Goal: Book appointment/travel/reservation

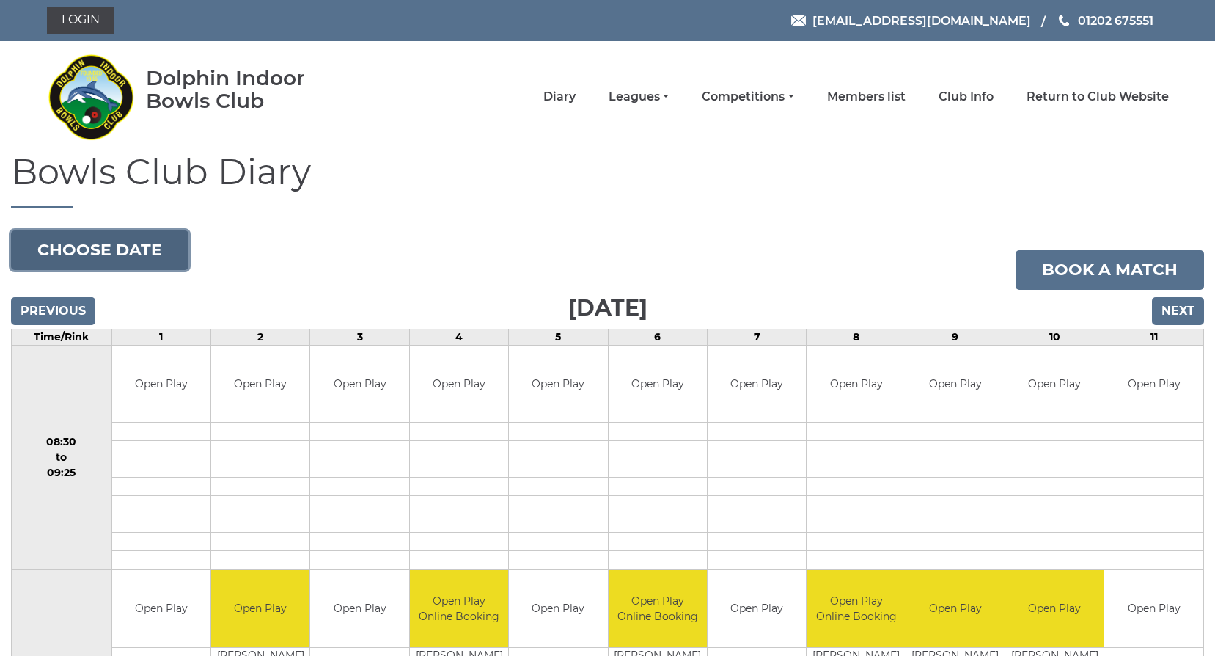
click at [103, 246] on button "Choose date" at bounding box center [100, 250] width 178 height 40
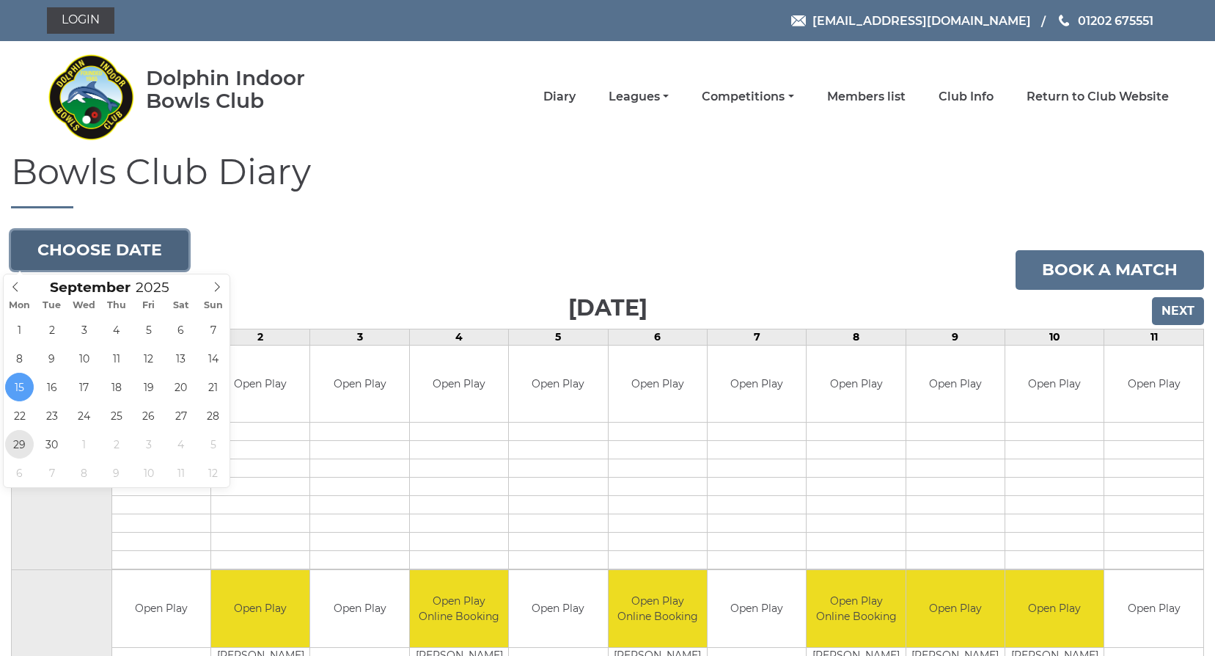
type input "2025-09-29"
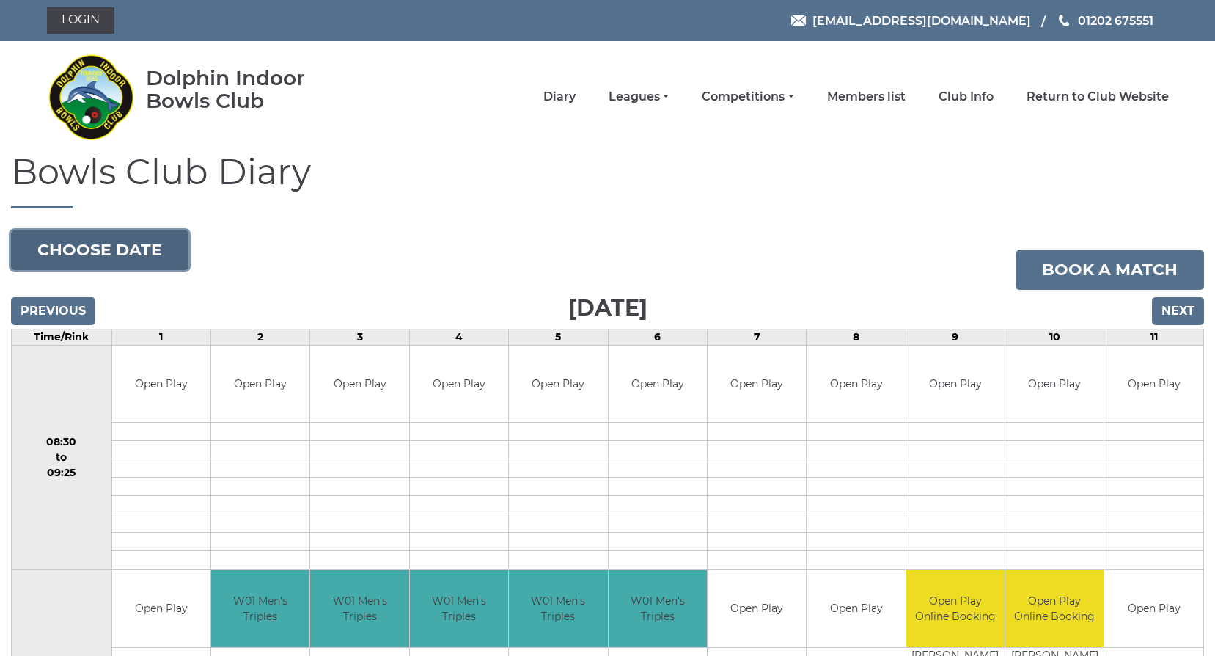
click at [119, 242] on button "Choose date" at bounding box center [100, 250] width 178 height 40
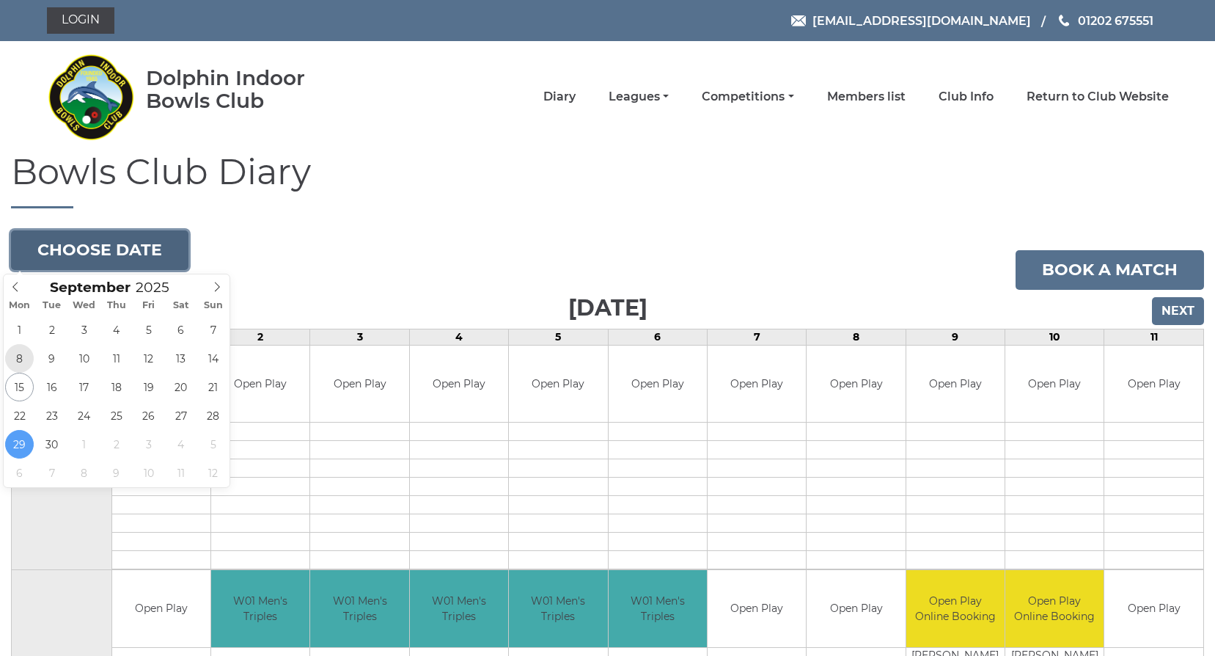
type input "[DATE]"
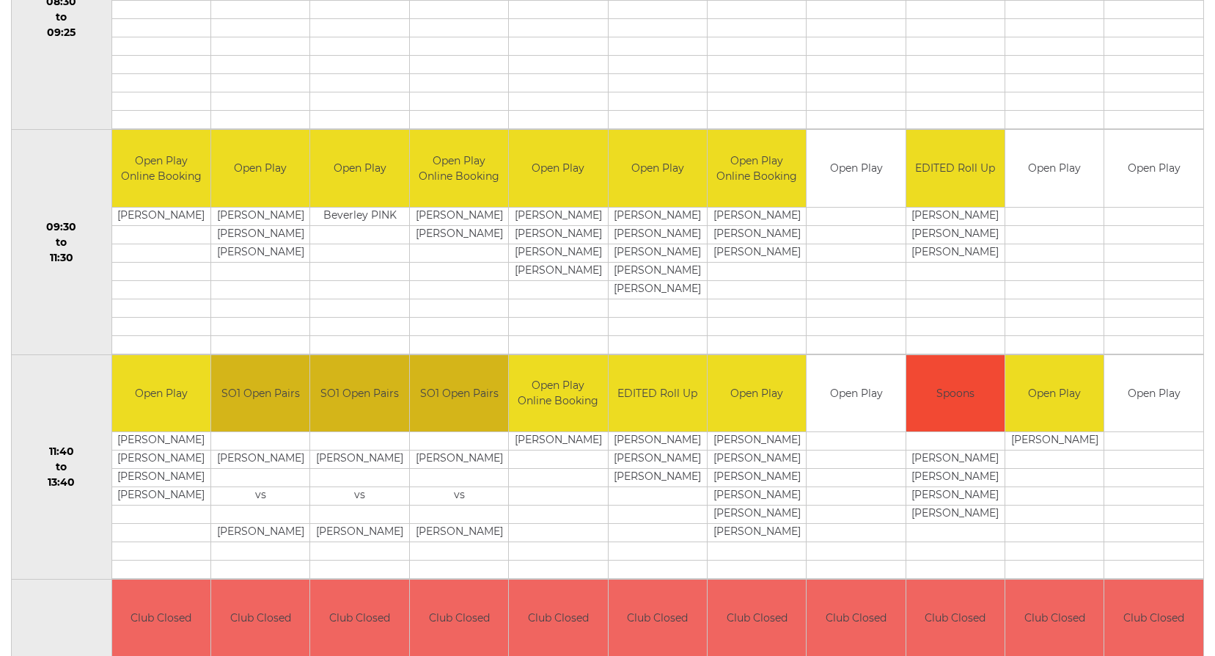
scroll to position [147, 0]
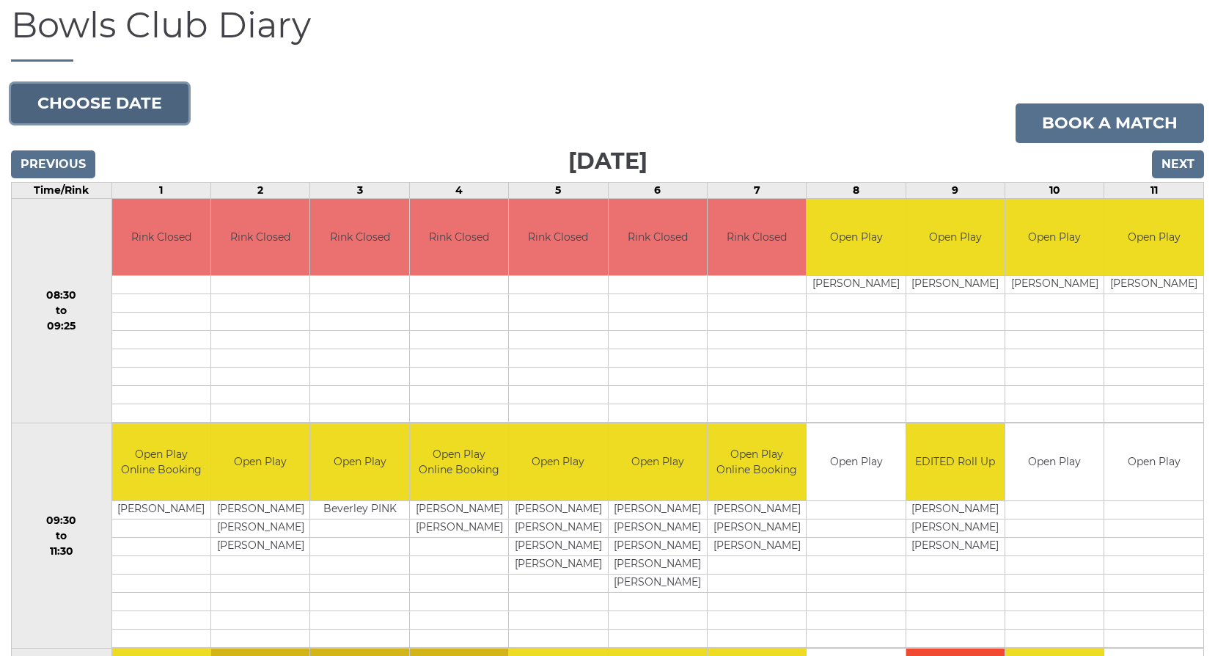
click at [158, 100] on button "Choose date" at bounding box center [100, 104] width 178 height 40
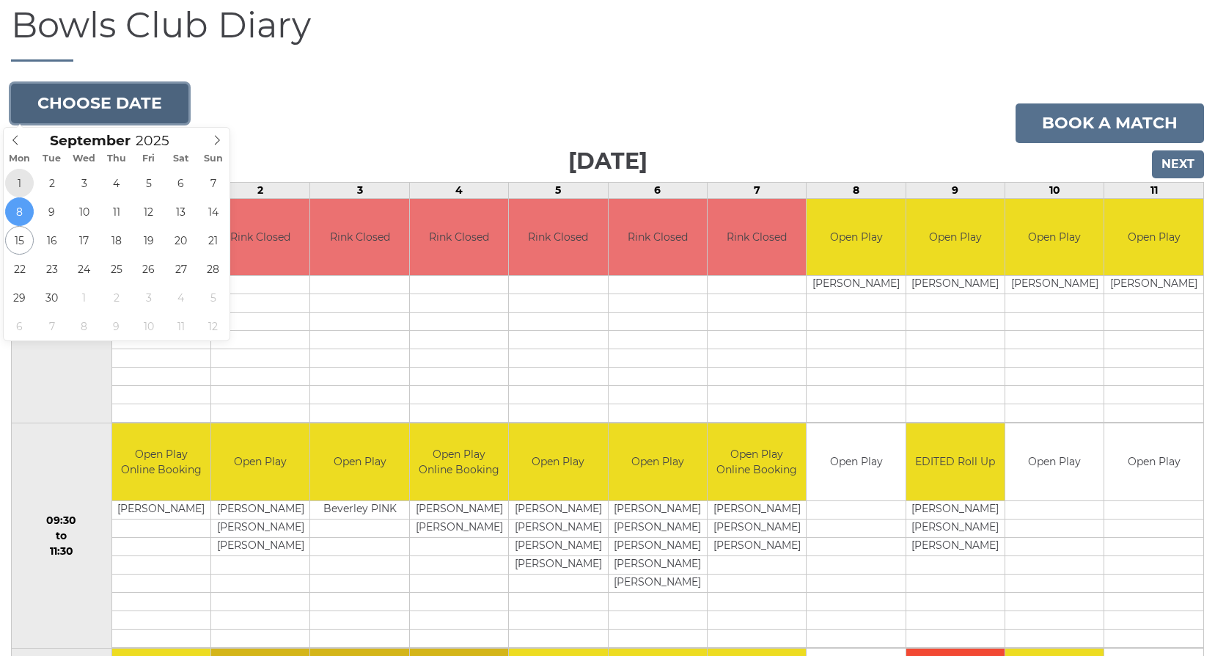
type input "2025-09-01"
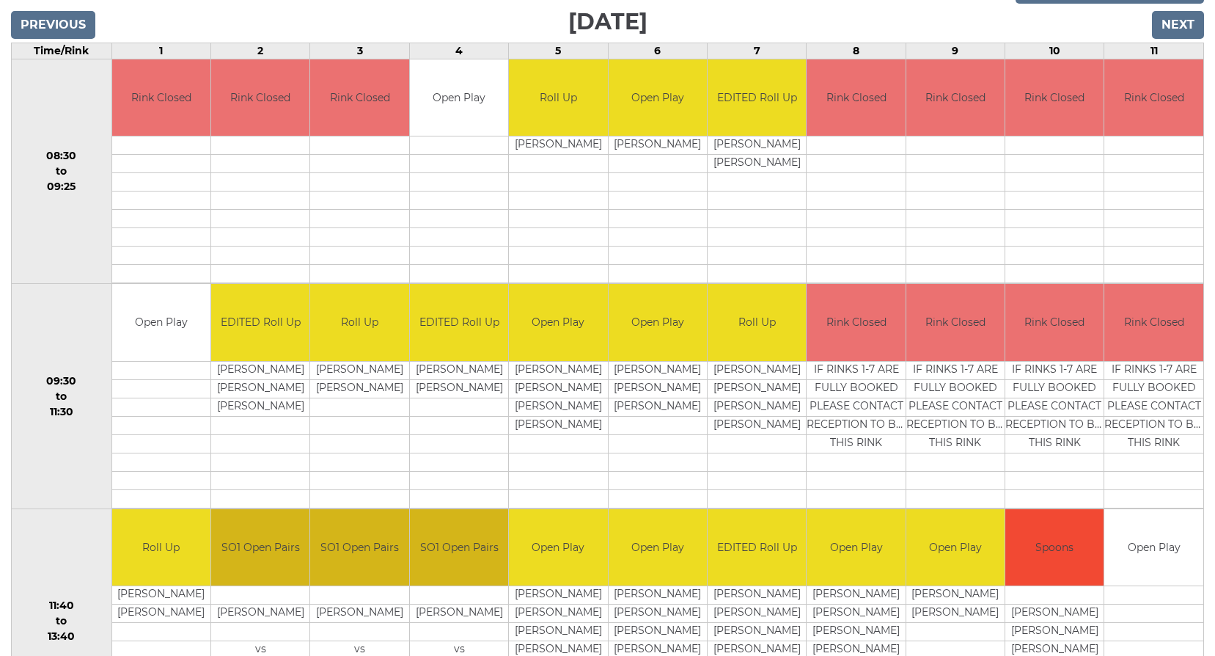
scroll to position [73, 0]
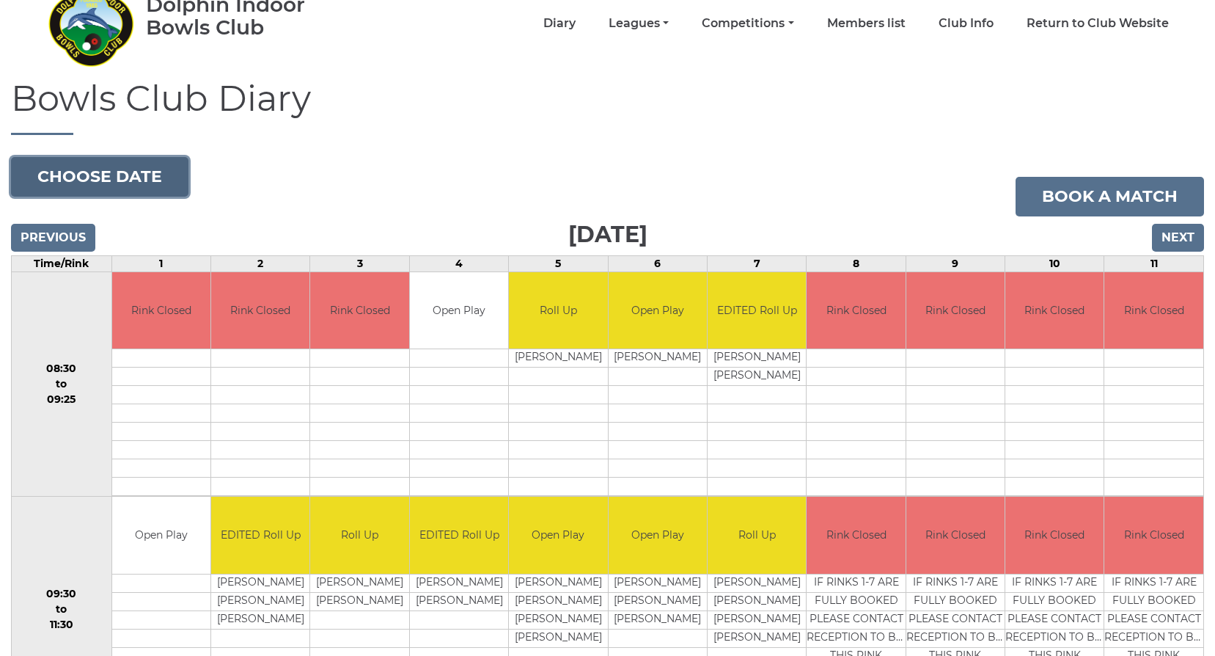
click at [68, 169] on button "Choose date" at bounding box center [100, 177] width 178 height 40
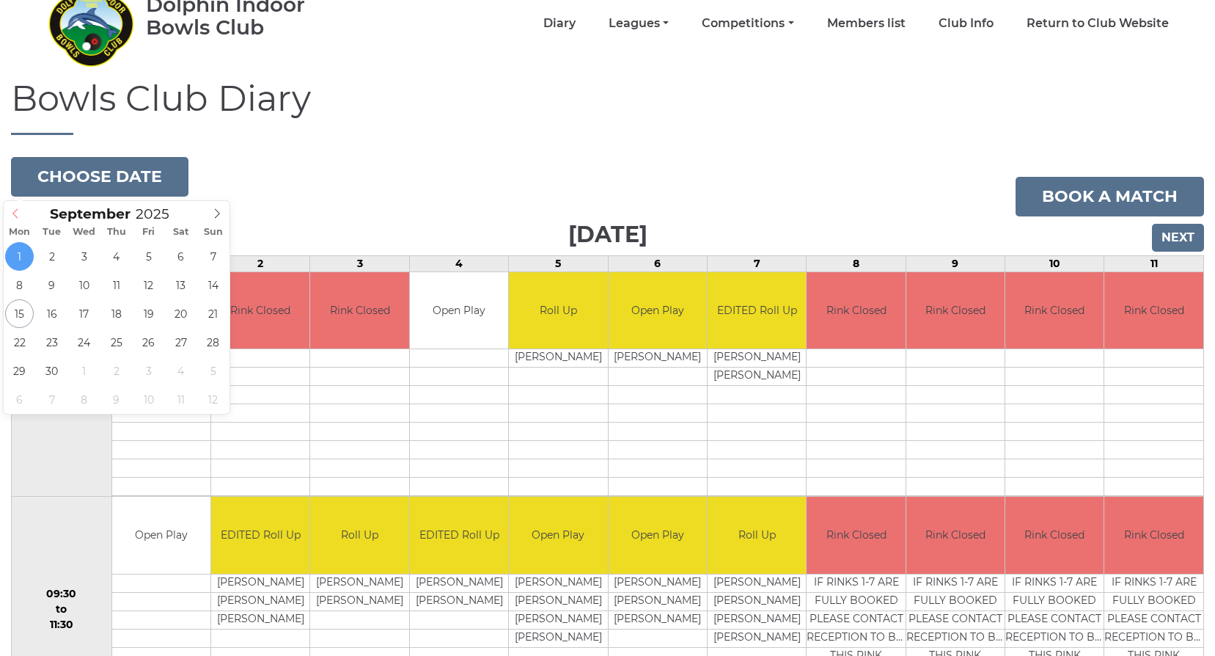
click at [12, 213] on icon at bounding box center [15, 213] width 10 height 10
type input "2025-08-25"
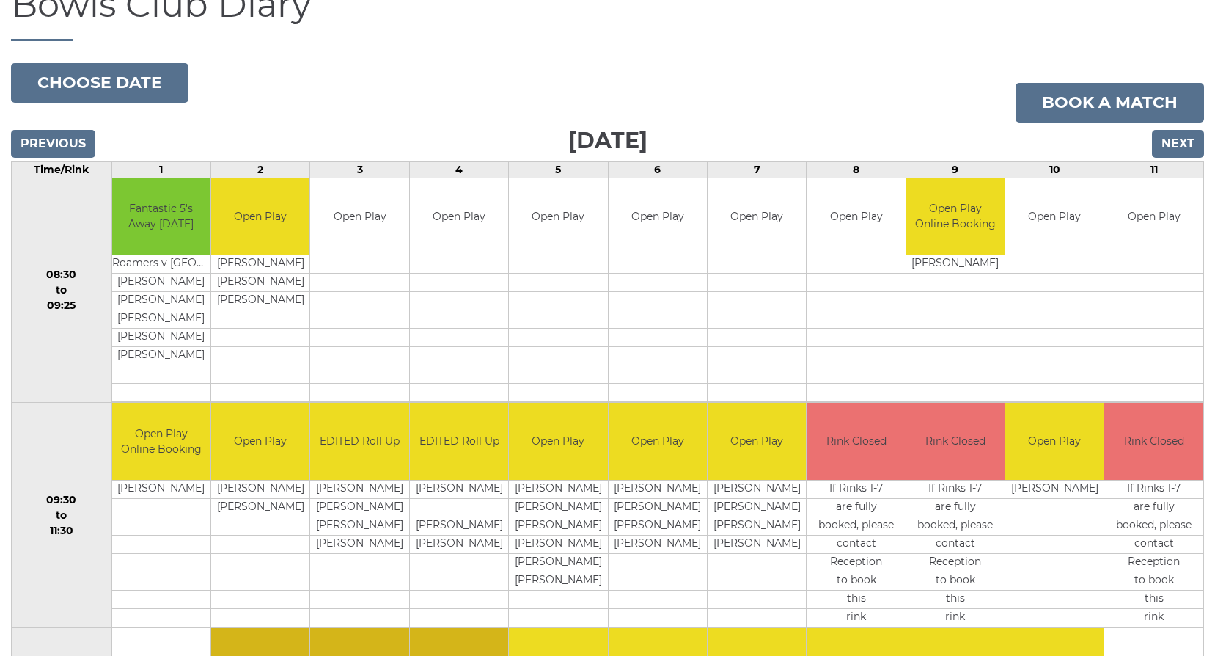
scroll to position [147, 0]
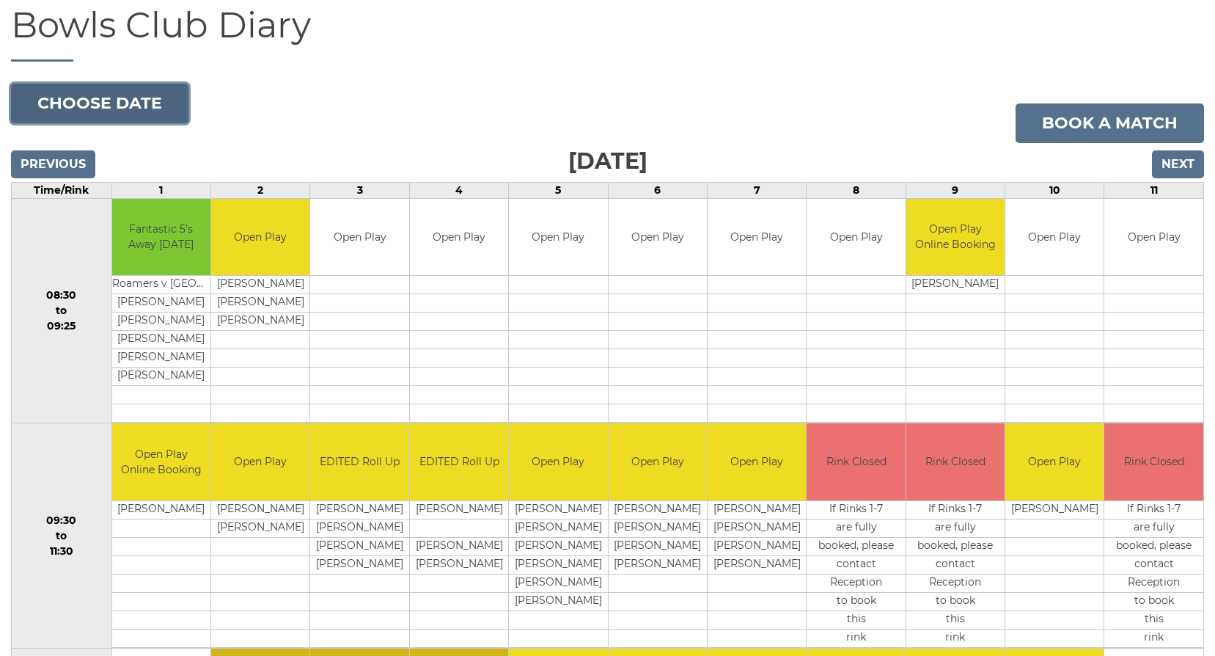
click at [72, 109] on button "Choose date" at bounding box center [100, 104] width 178 height 40
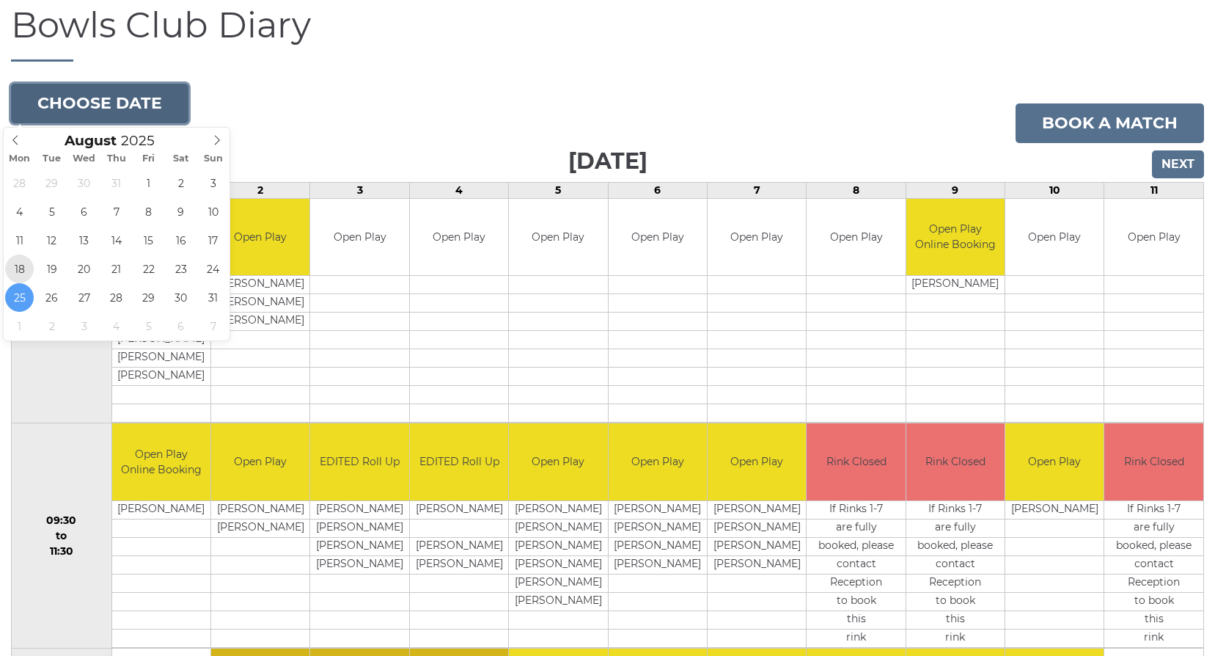
type input "[DATE]"
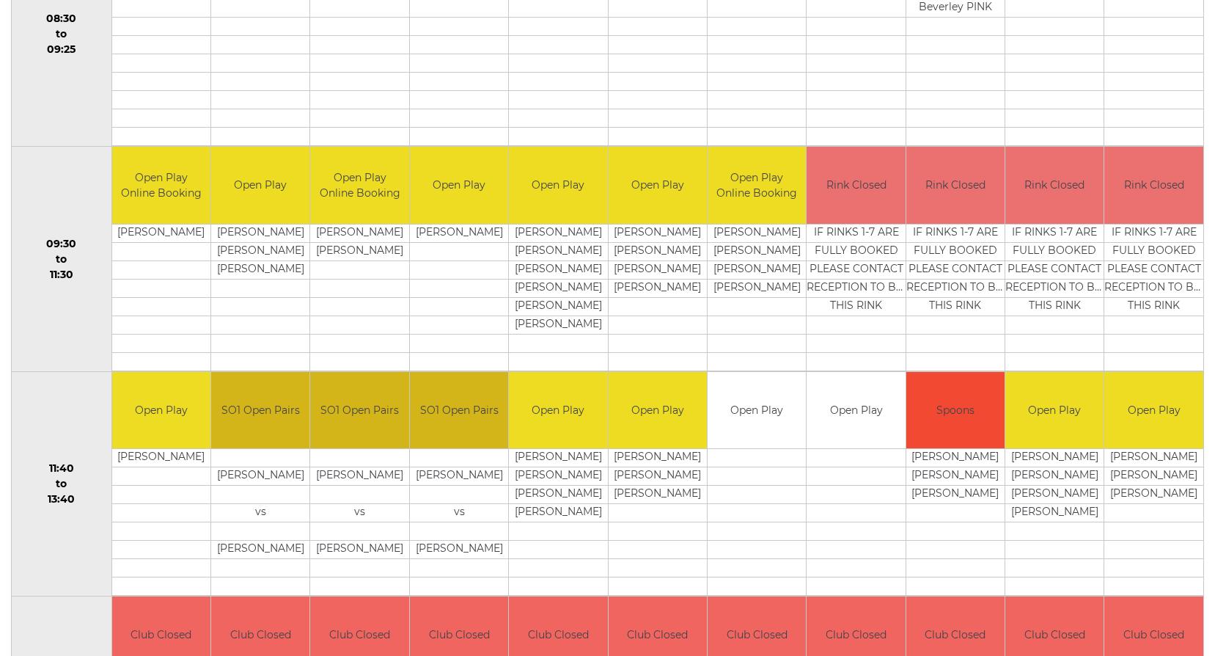
scroll to position [220, 0]
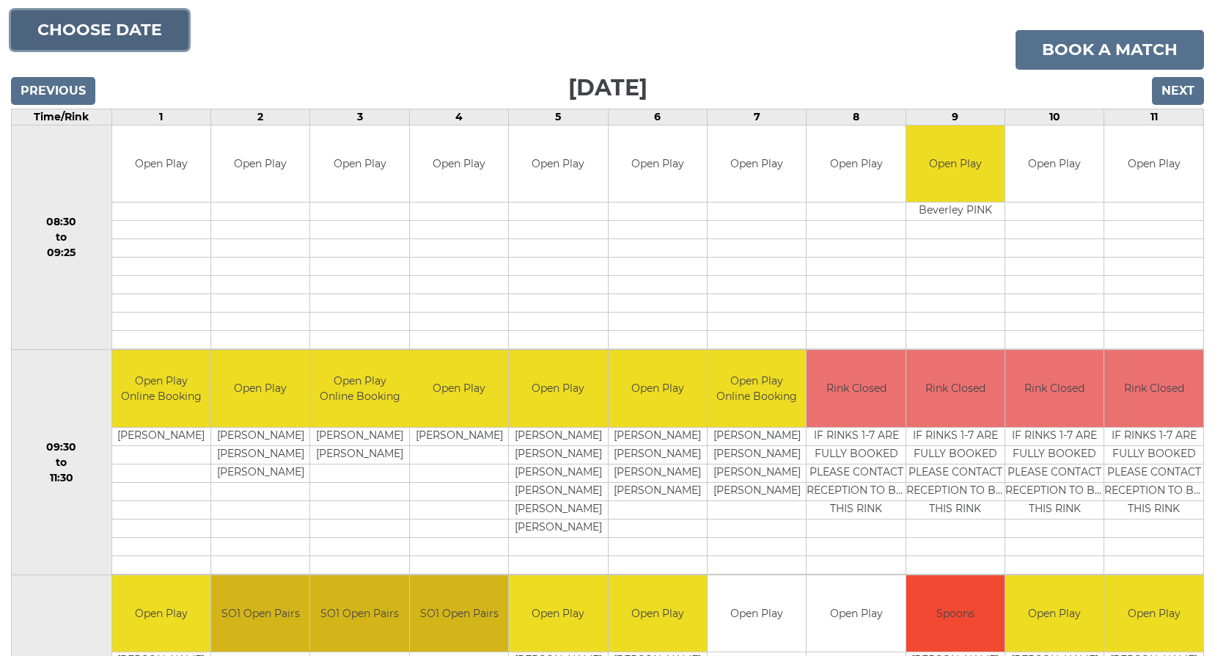
click at [83, 39] on button "Choose date" at bounding box center [100, 30] width 178 height 40
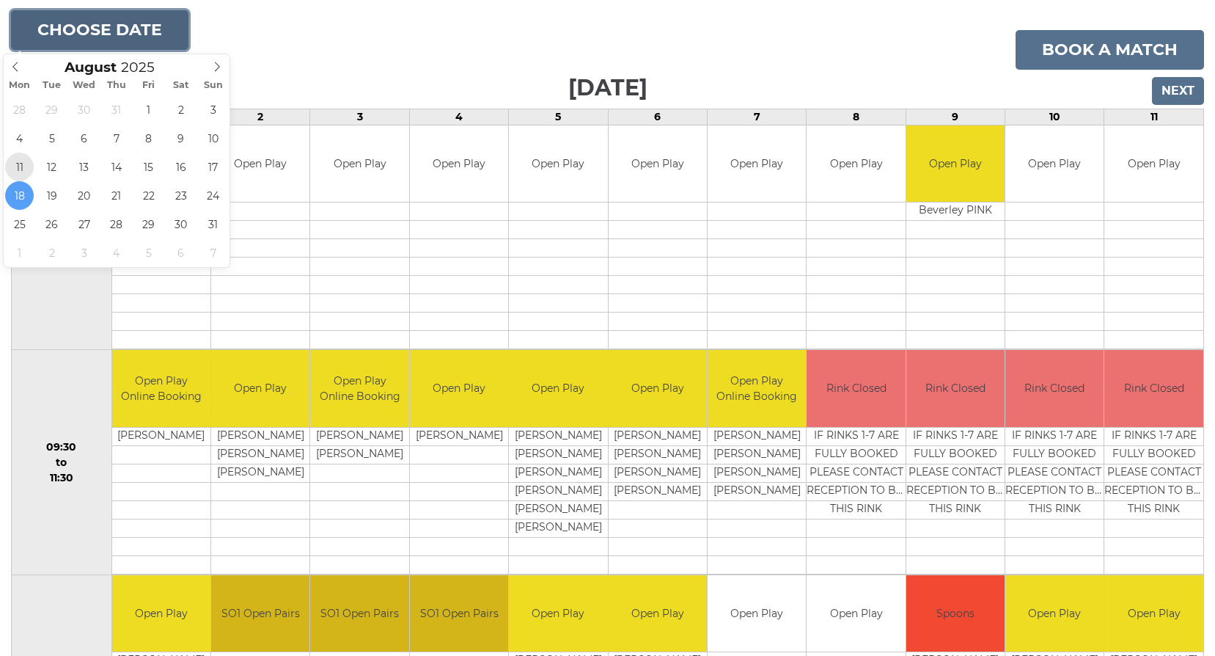
type input "[DATE]"
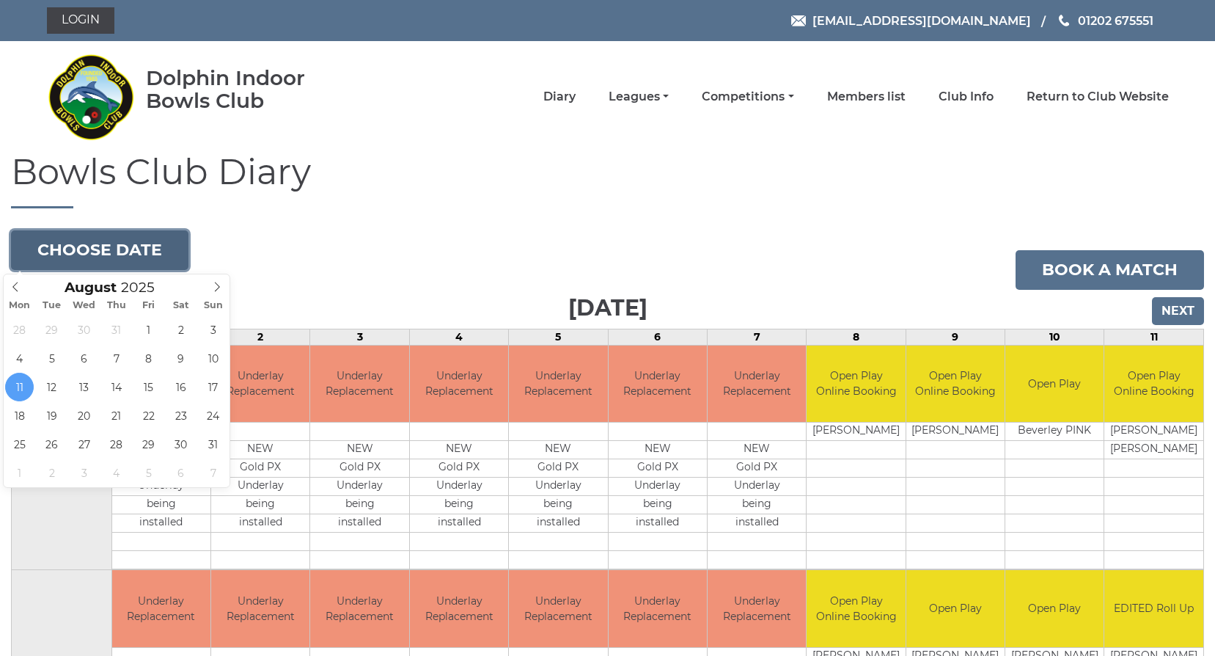
click at [62, 254] on button "Choose date" at bounding box center [100, 250] width 178 height 40
type input "2025-08-14"
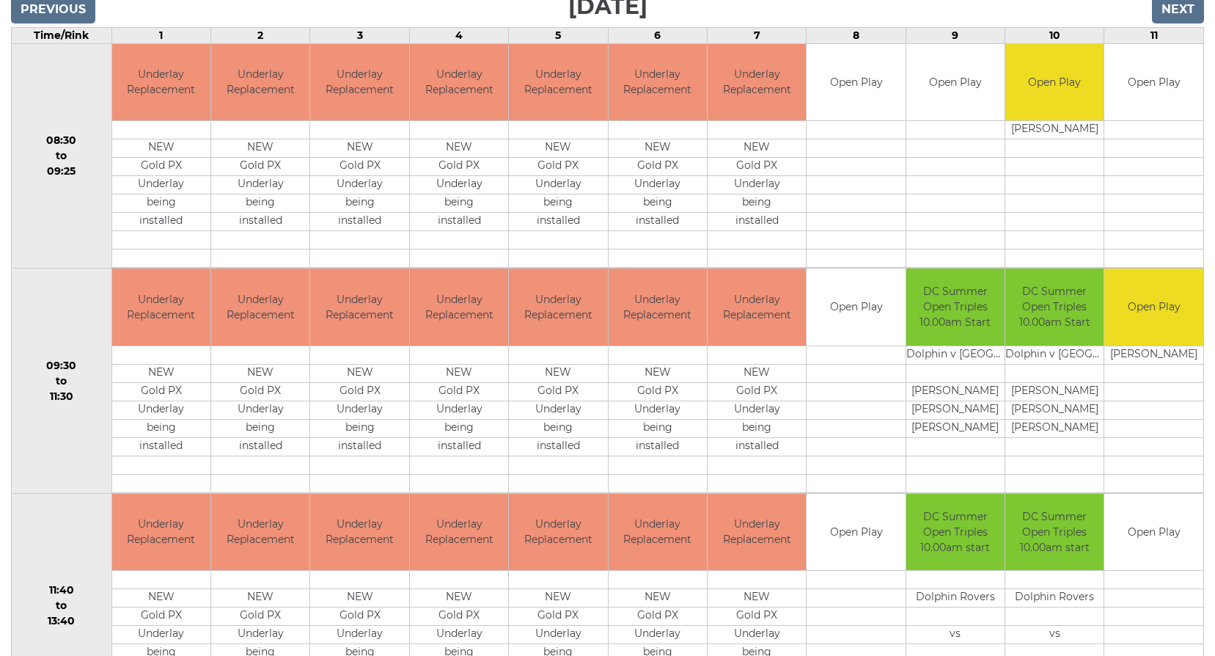
scroll to position [147, 0]
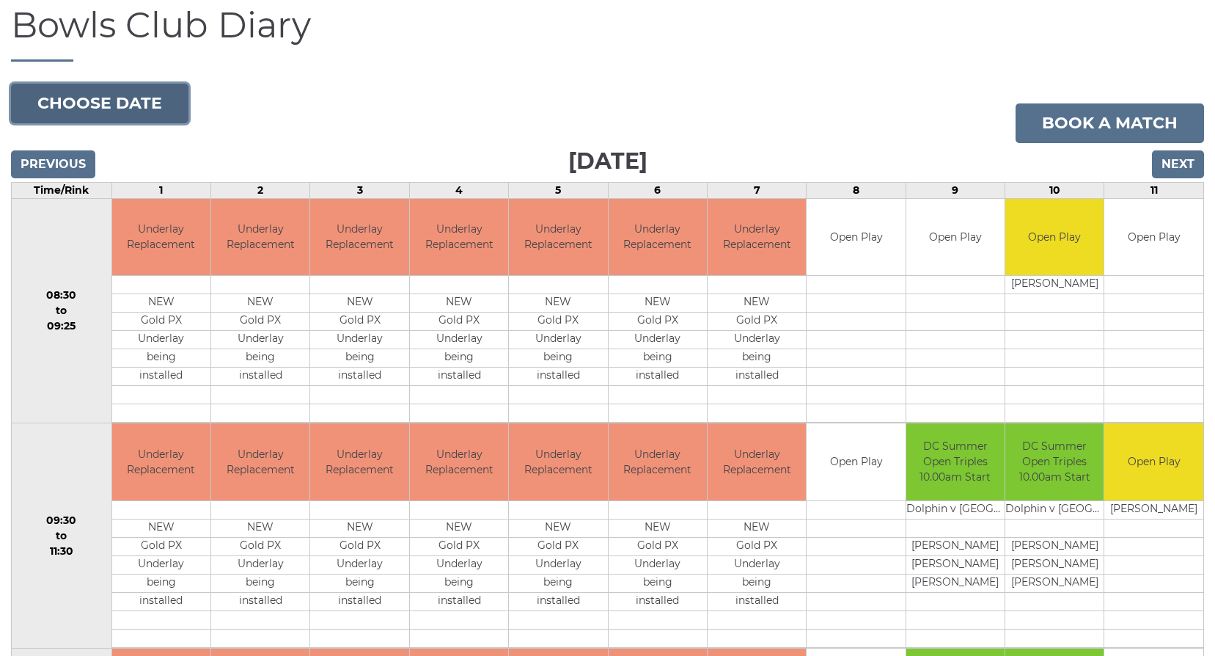
click at [81, 96] on button "Choose date" at bounding box center [100, 104] width 178 height 40
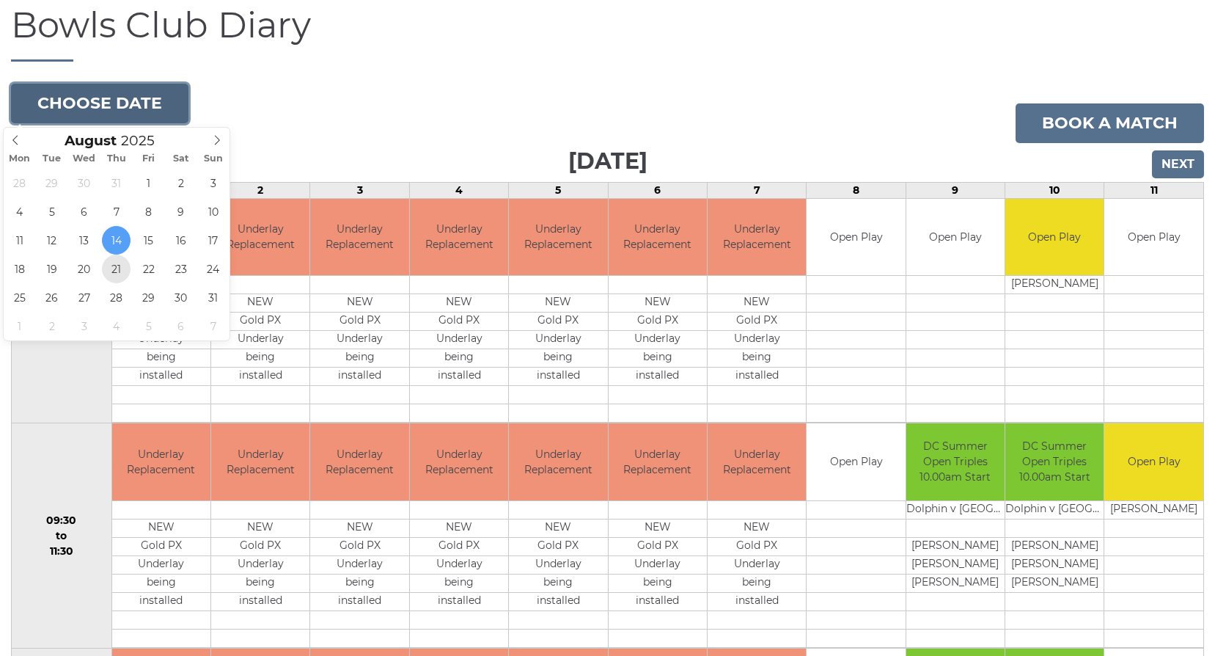
type input "[DATE]"
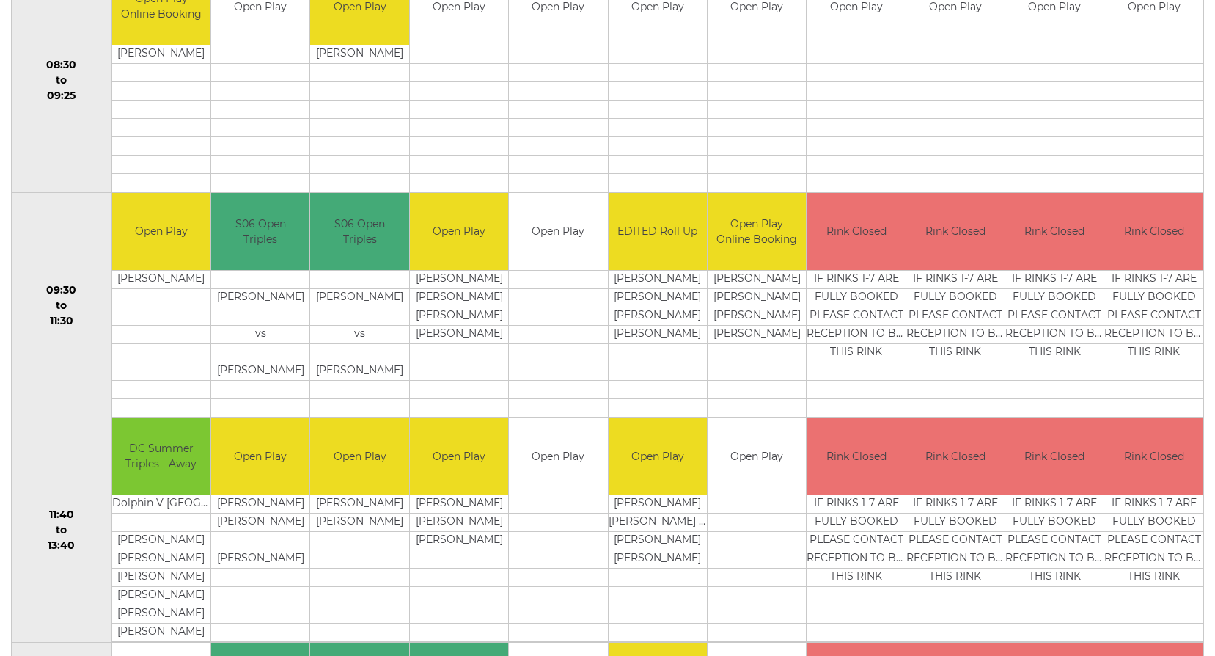
scroll to position [147, 0]
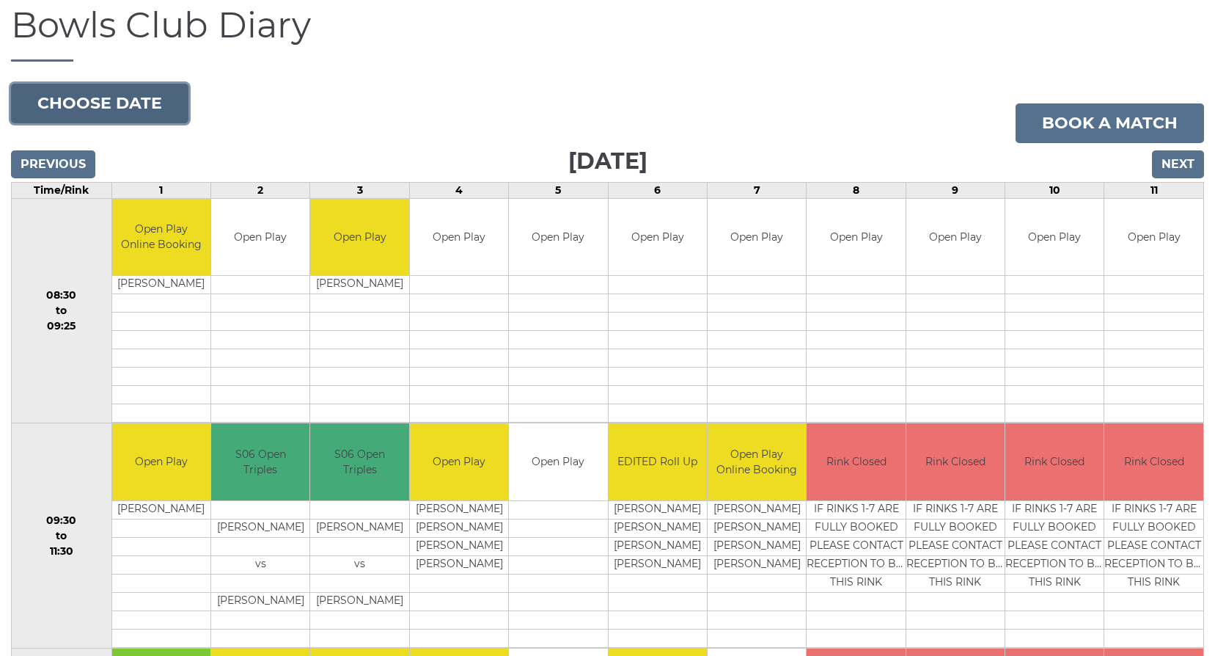
click at [55, 98] on button "Choose date" at bounding box center [100, 104] width 178 height 40
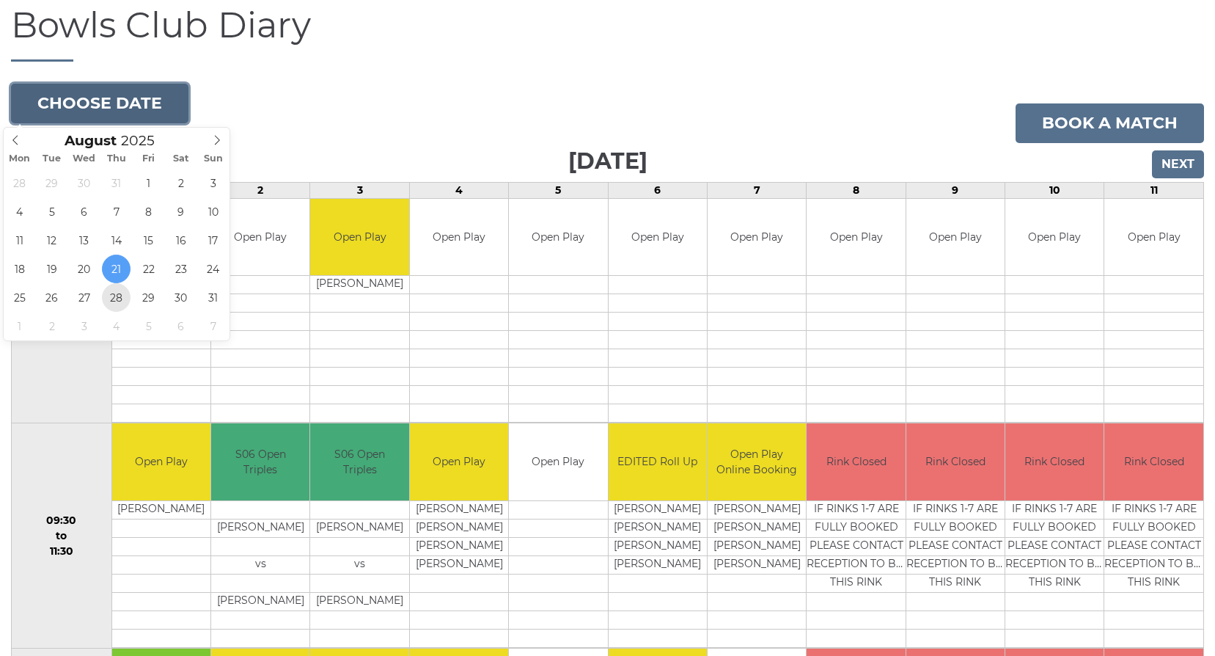
type input "2025-08-28"
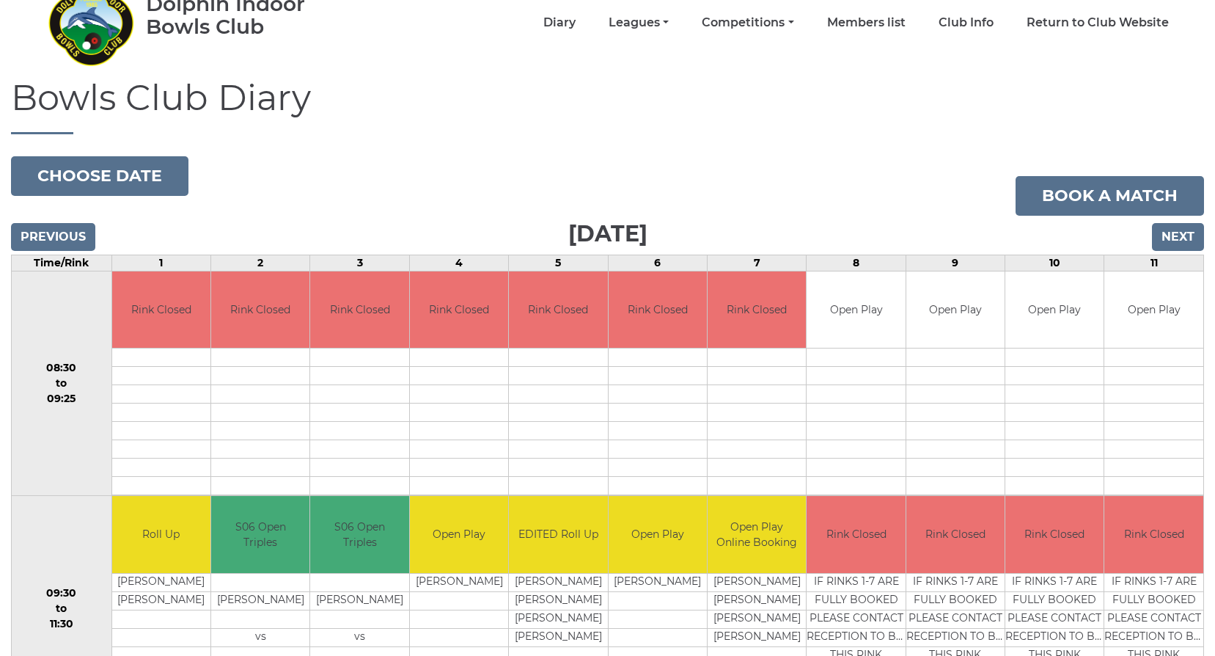
scroll to position [73, 0]
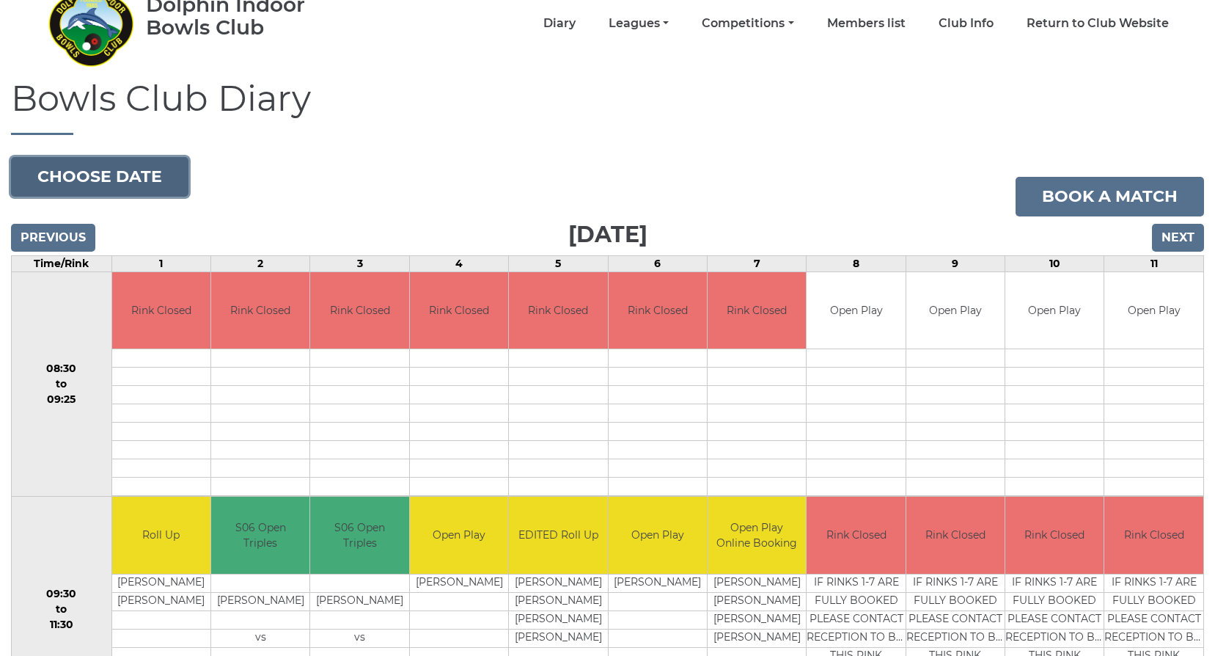
click at [116, 168] on button "Choose date" at bounding box center [100, 177] width 178 height 40
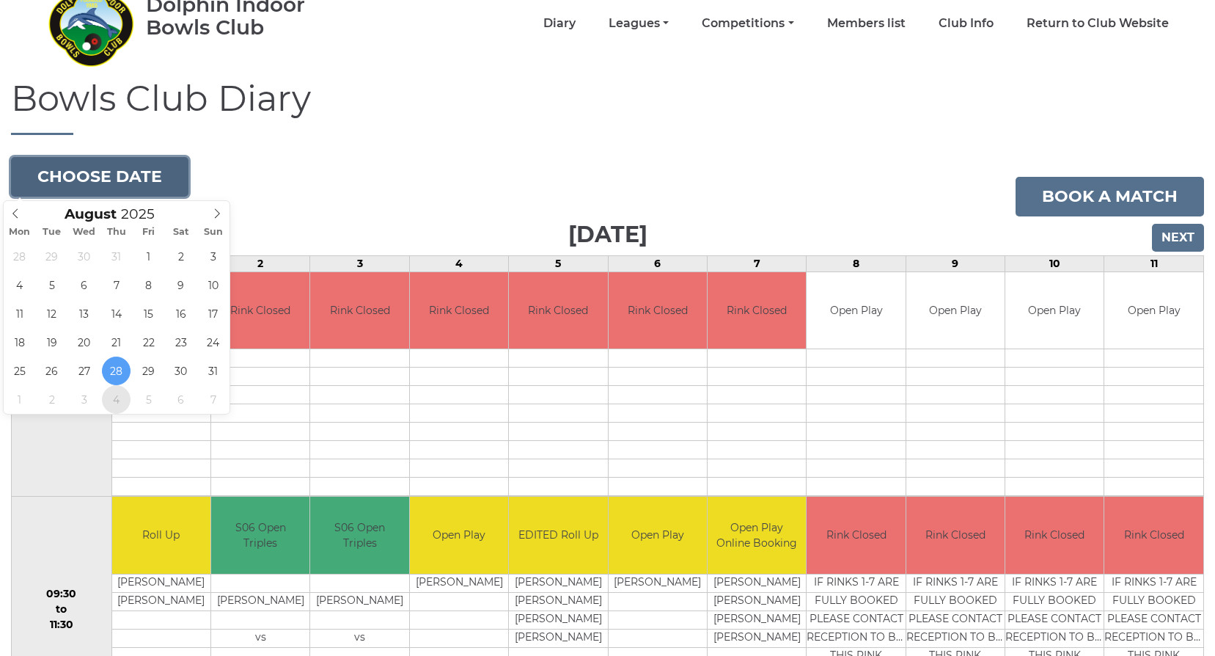
type input "[DATE]"
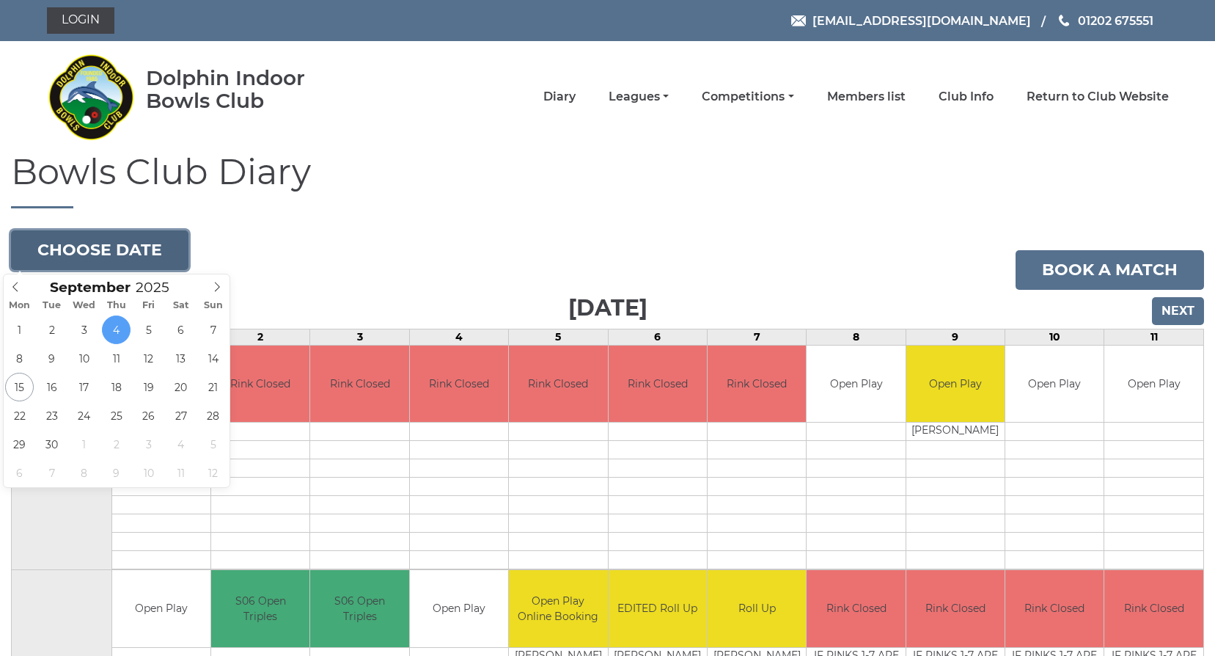
click at [82, 255] on button "Choose date" at bounding box center [100, 250] width 178 height 40
type input "[DATE]"
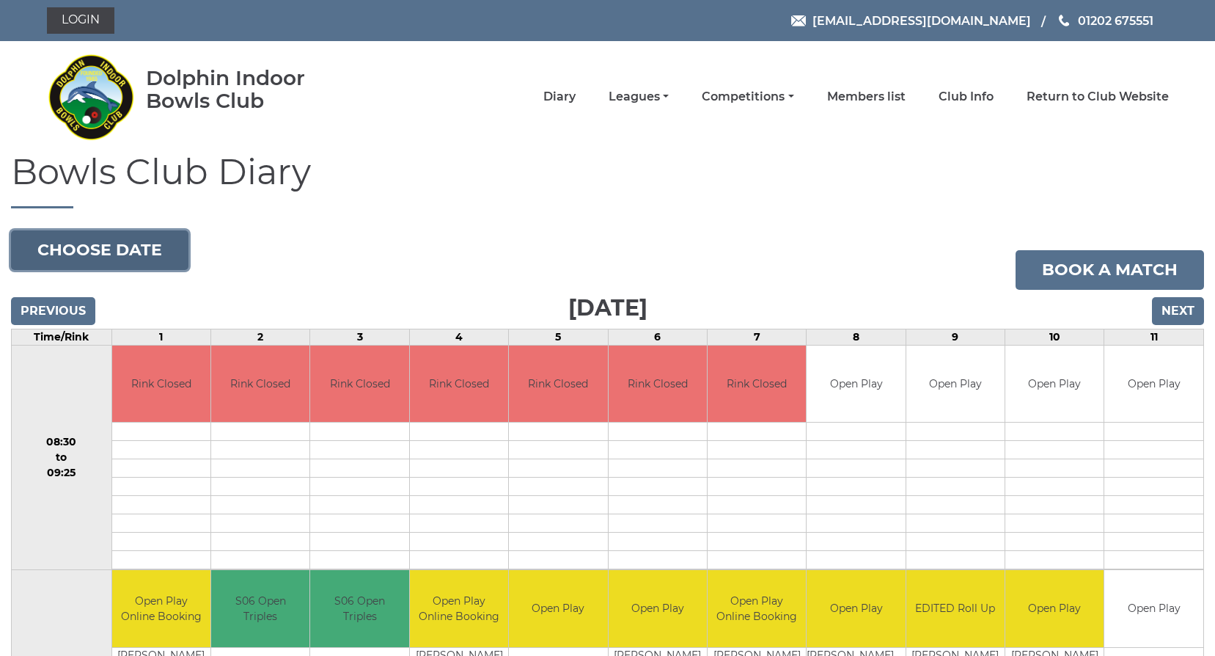
click at [68, 243] on button "Choose date" at bounding box center [100, 250] width 178 height 40
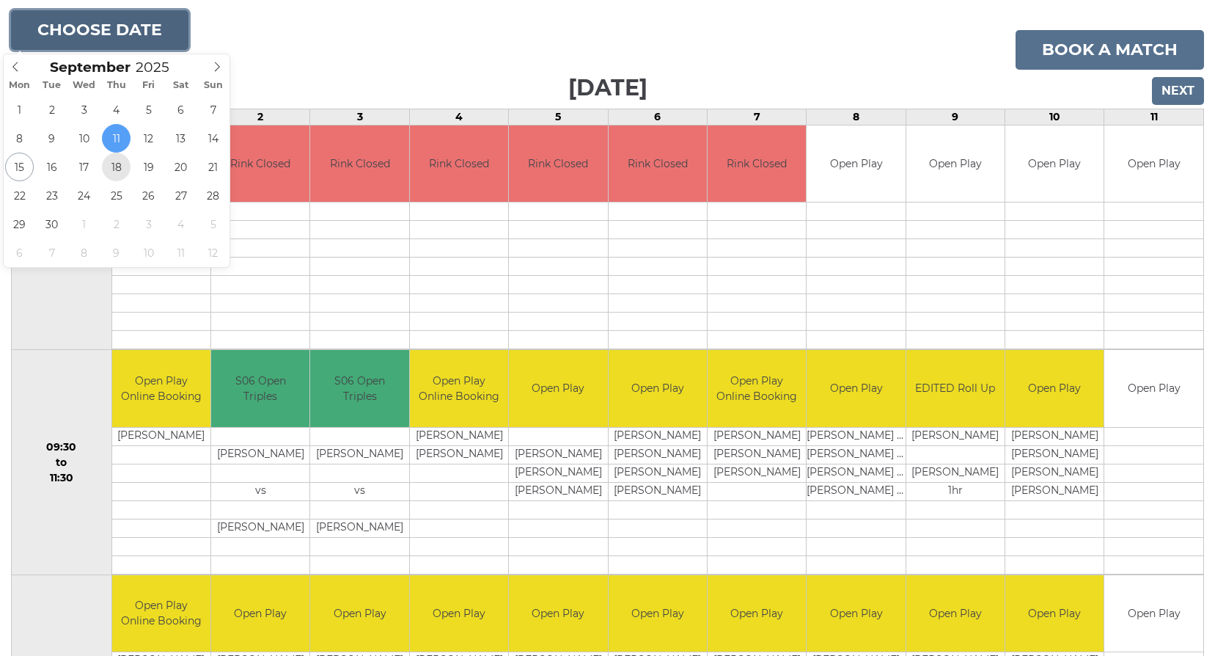
scroll to position [293, 0]
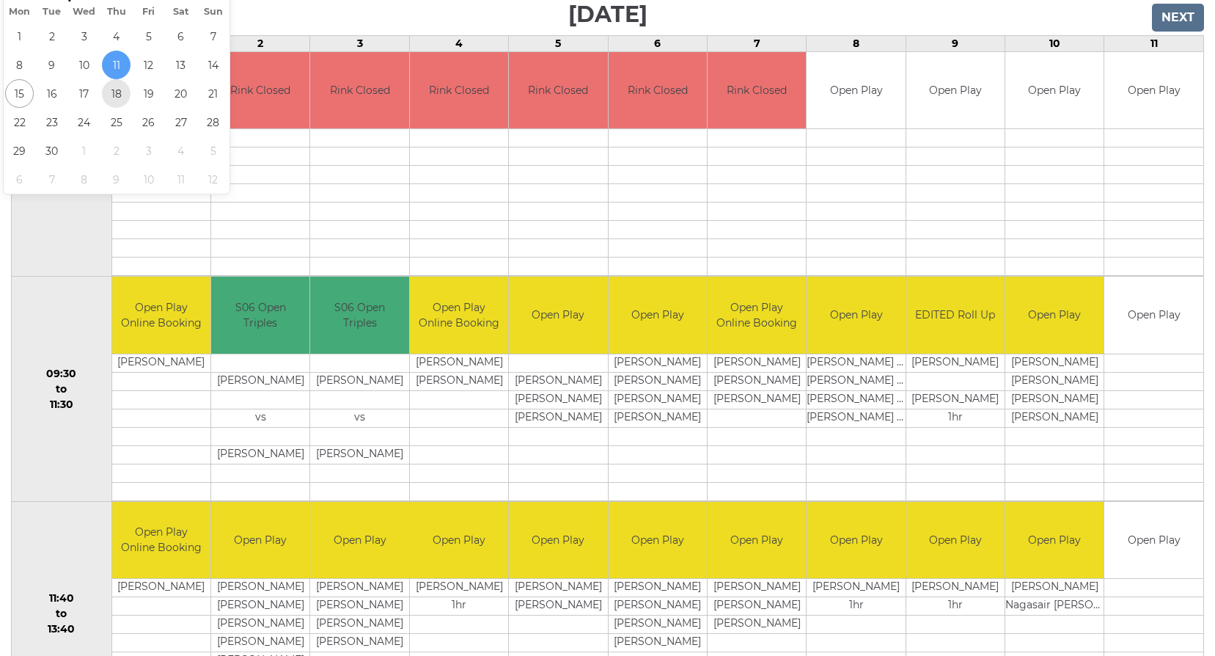
type input "[DATE]"
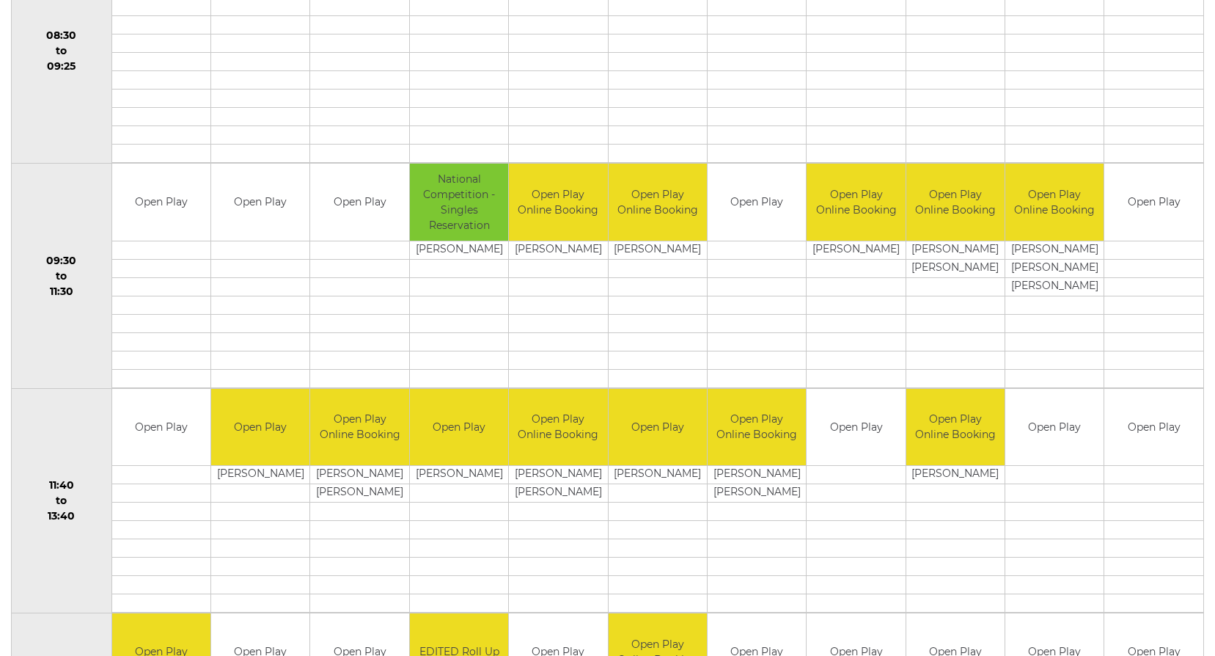
scroll to position [367, 0]
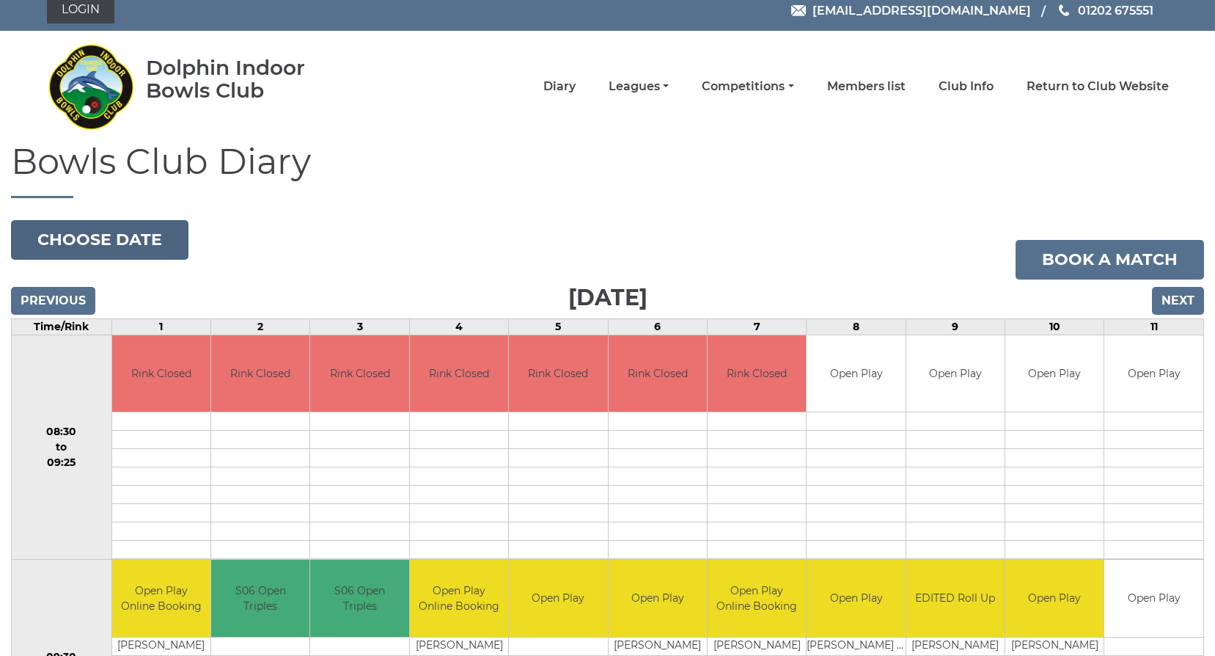
scroll to position [220, 0]
